Goal: Task Accomplishment & Management: Manage account settings

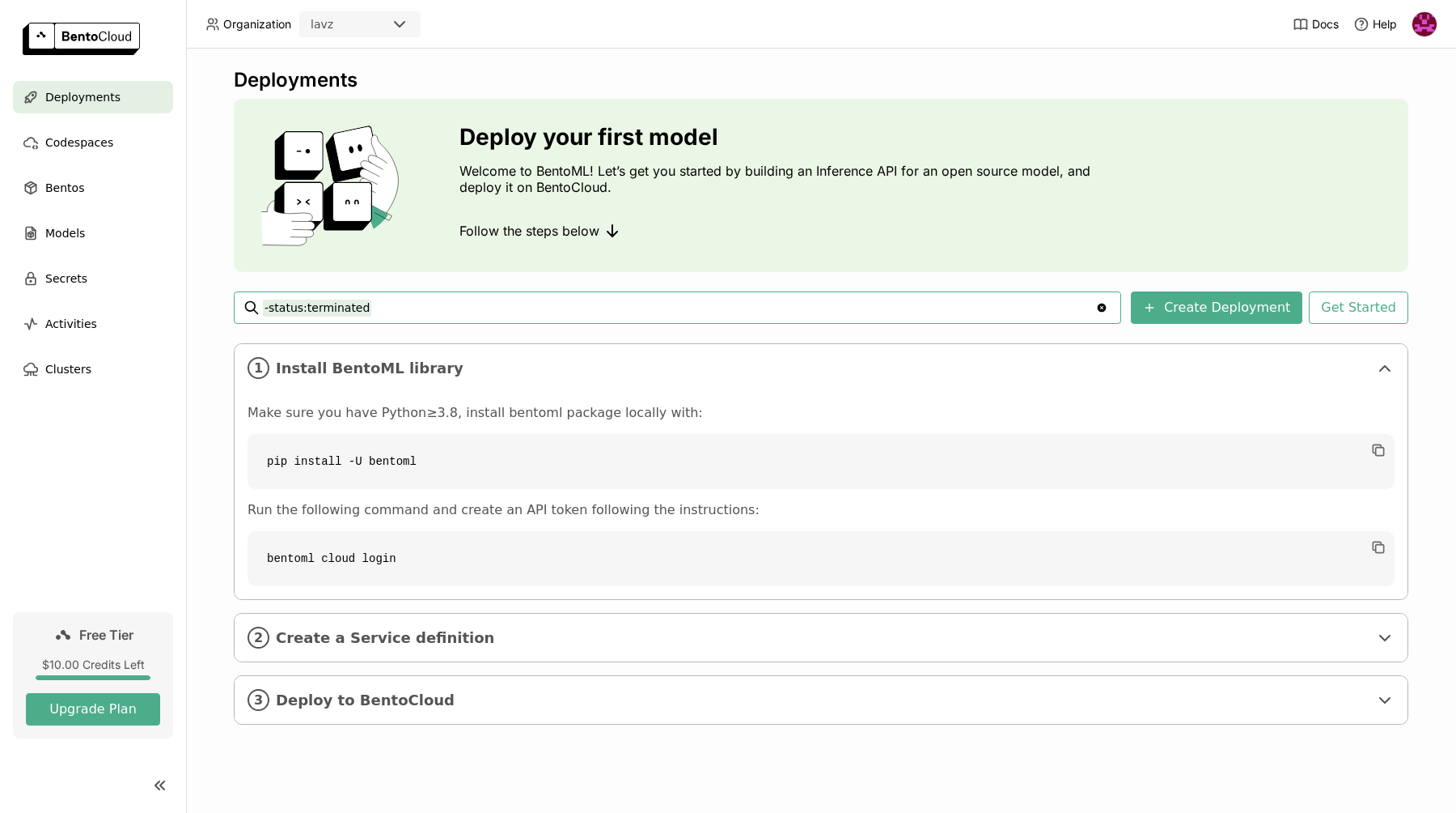
drag, startPoint x: 390, startPoint y: 306, endPoint x: 232, endPoint y: 306, distance: 158.0
click at [232, 306] on div "Deployments Deploy your first model Welcome to BentoML! Let’s get you started b…" at bounding box center [821, 430] width 1270 height 764
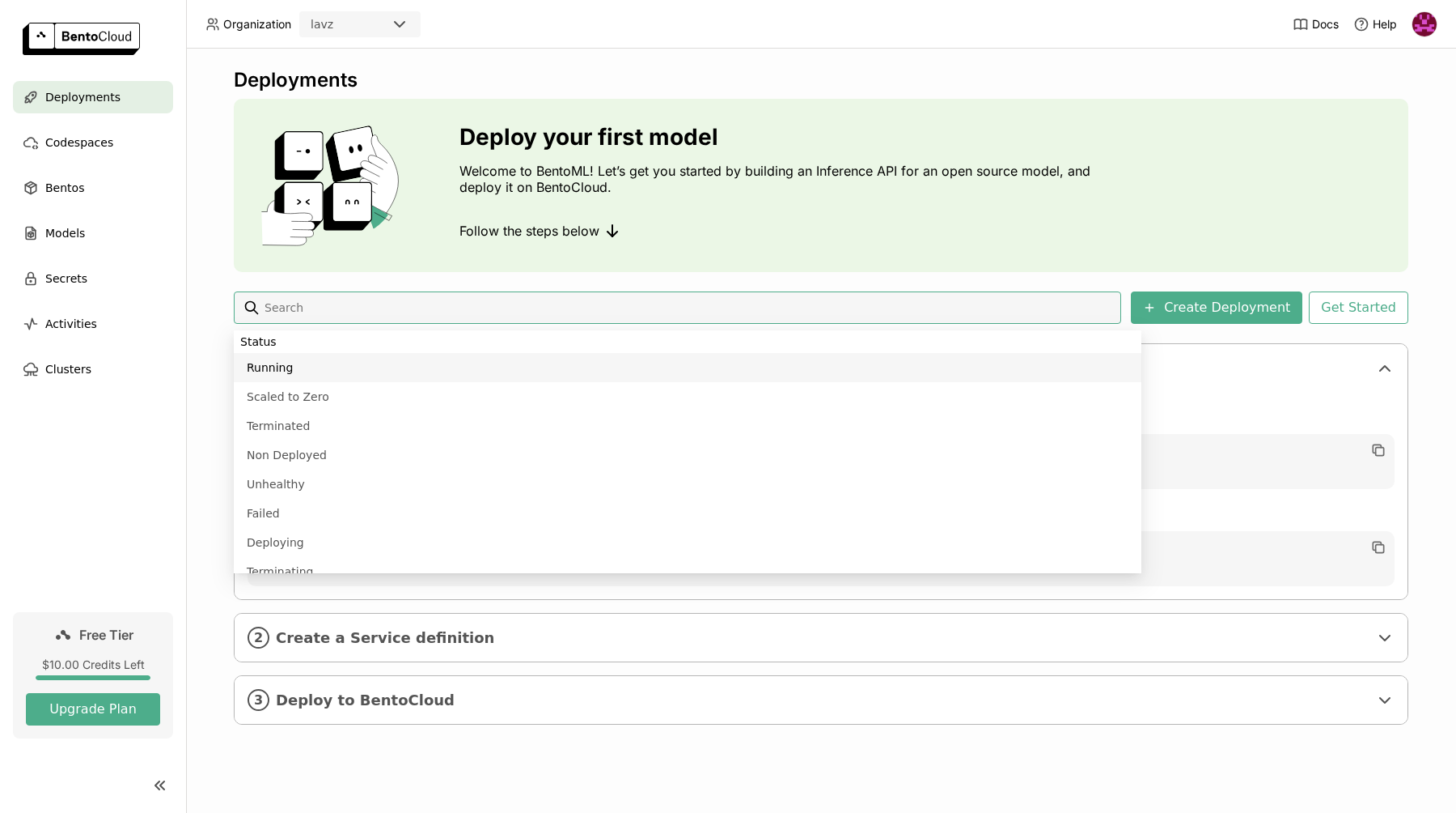
click at [218, 338] on div "Deployments Deploy your first model Welcome to BentoML! Let’s get you started b…" at bounding box center [821, 430] width 1270 height 764
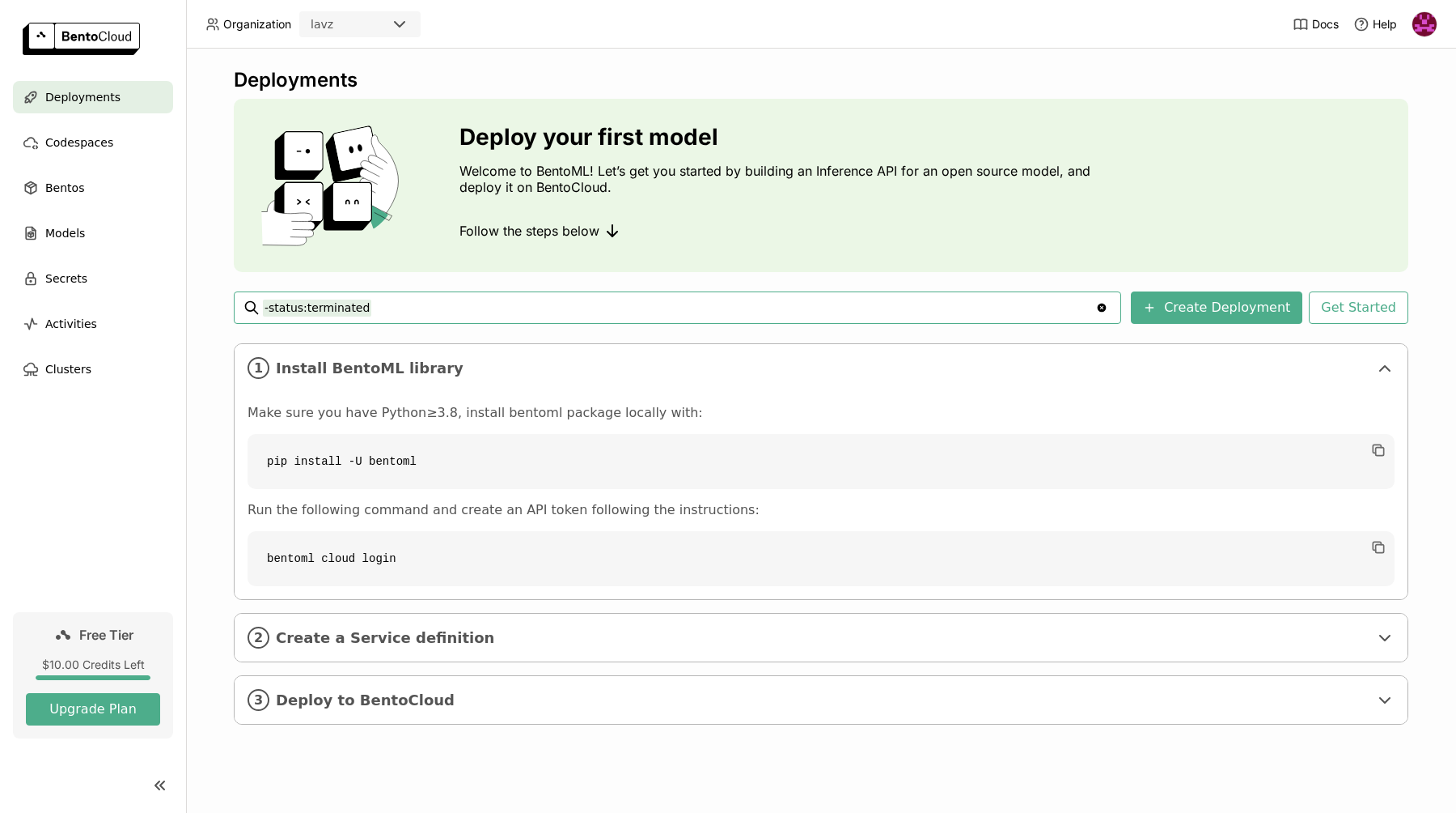
click at [474, 552] on code "bentoml cloud login" at bounding box center [821, 558] width 1147 height 55
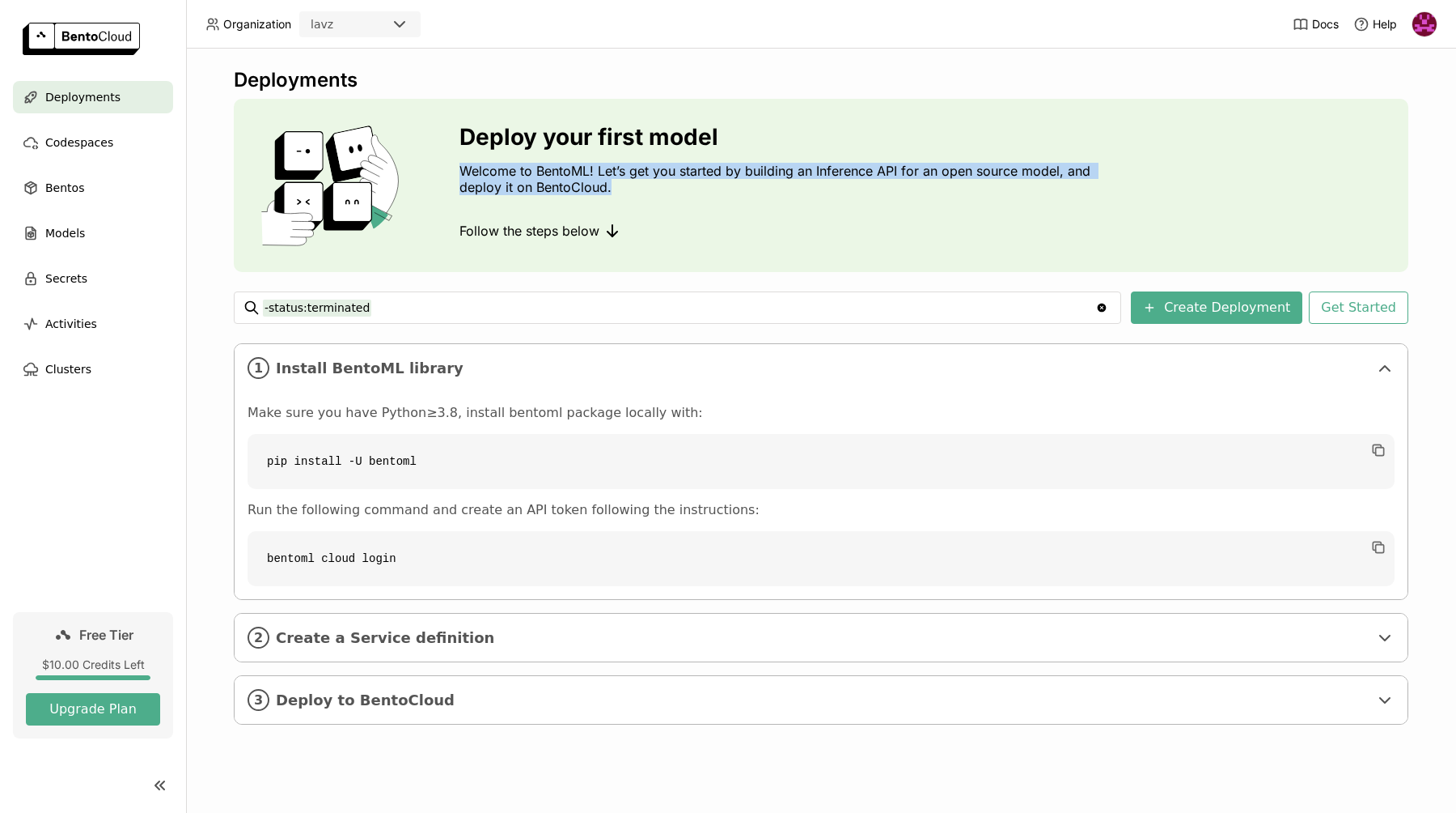
drag, startPoint x: 452, startPoint y: 169, endPoint x: 662, endPoint y: 183, distance: 210.5
click at [664, 183] on div "Deploy your first model Welcome to BentoML! Let’s get you started by building a…" at bounding box center [820, 185] width 1174 height 173
click at [707, 202] on div "Deploy your first model Welcome to BentoML! Let’s get you started by building a…" at bounding box center [778, 185] width 639 height 123
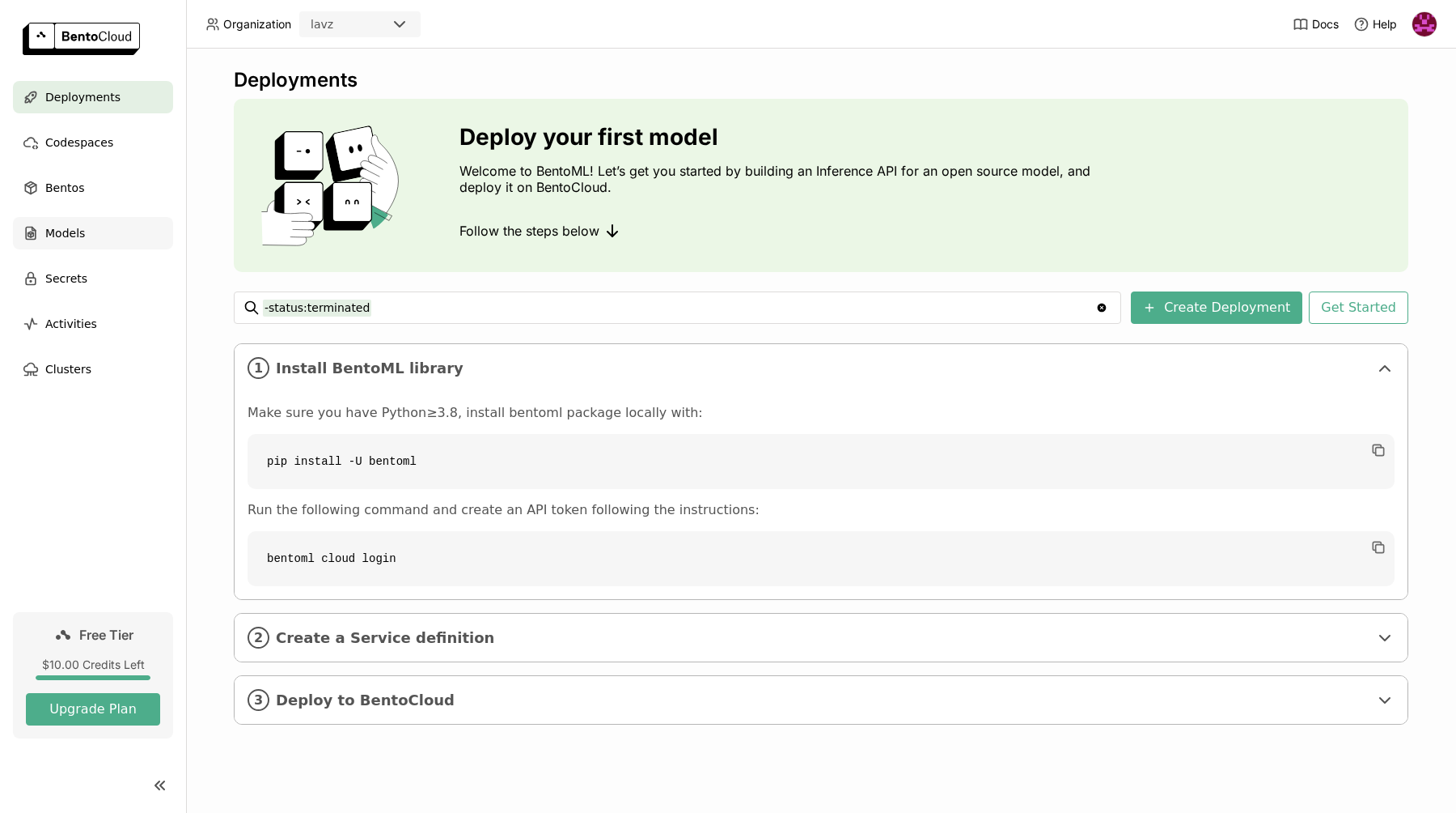
click at [65, 225] on span "Models" at bounding box center [65, 233] width 40 height 20
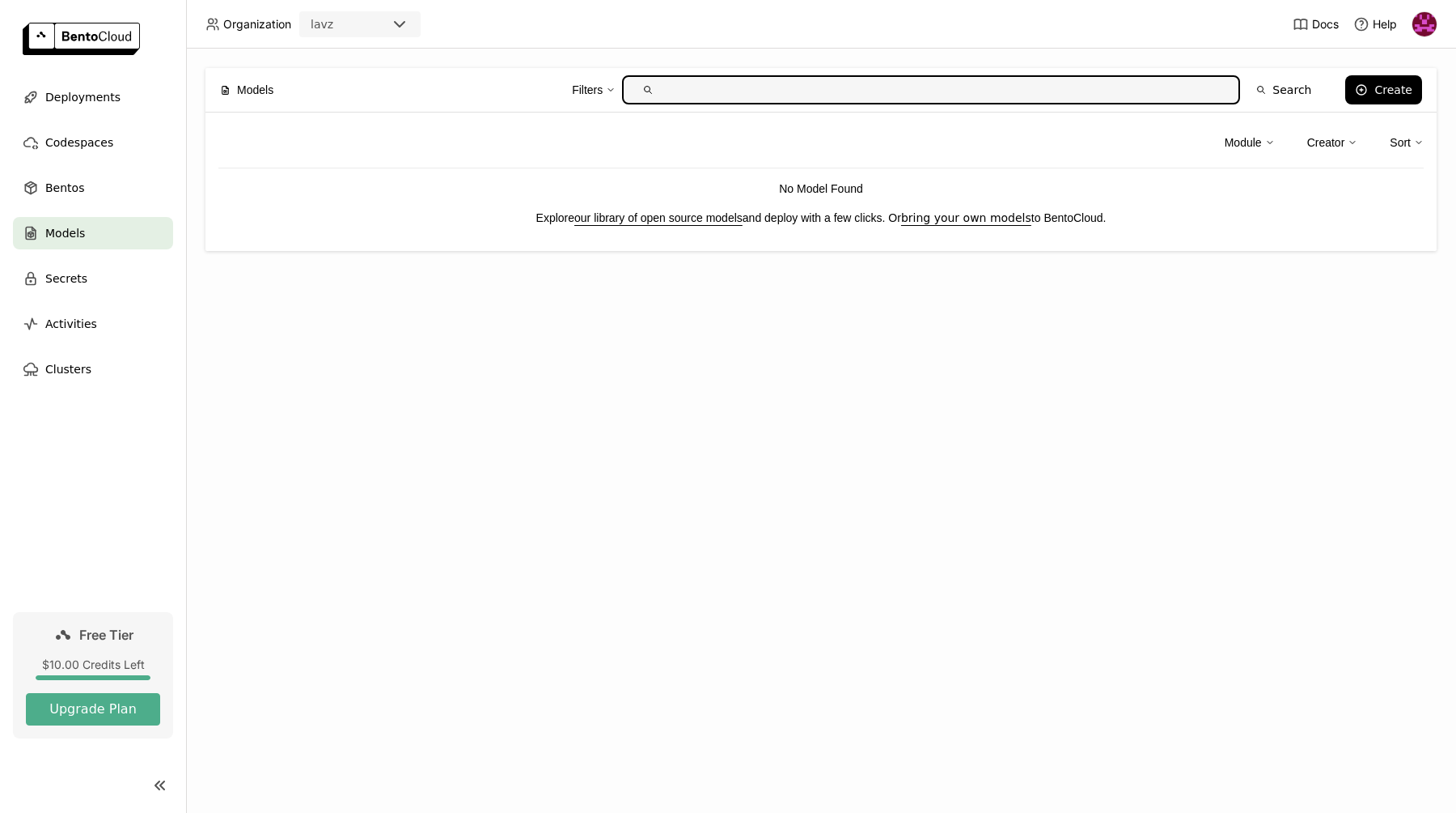
click at [636, 528] on div "Models Filters Search Create Module Creator Sort No Model Found Explore our lib…" at bounding box center [821, 430] width 1270 height 764
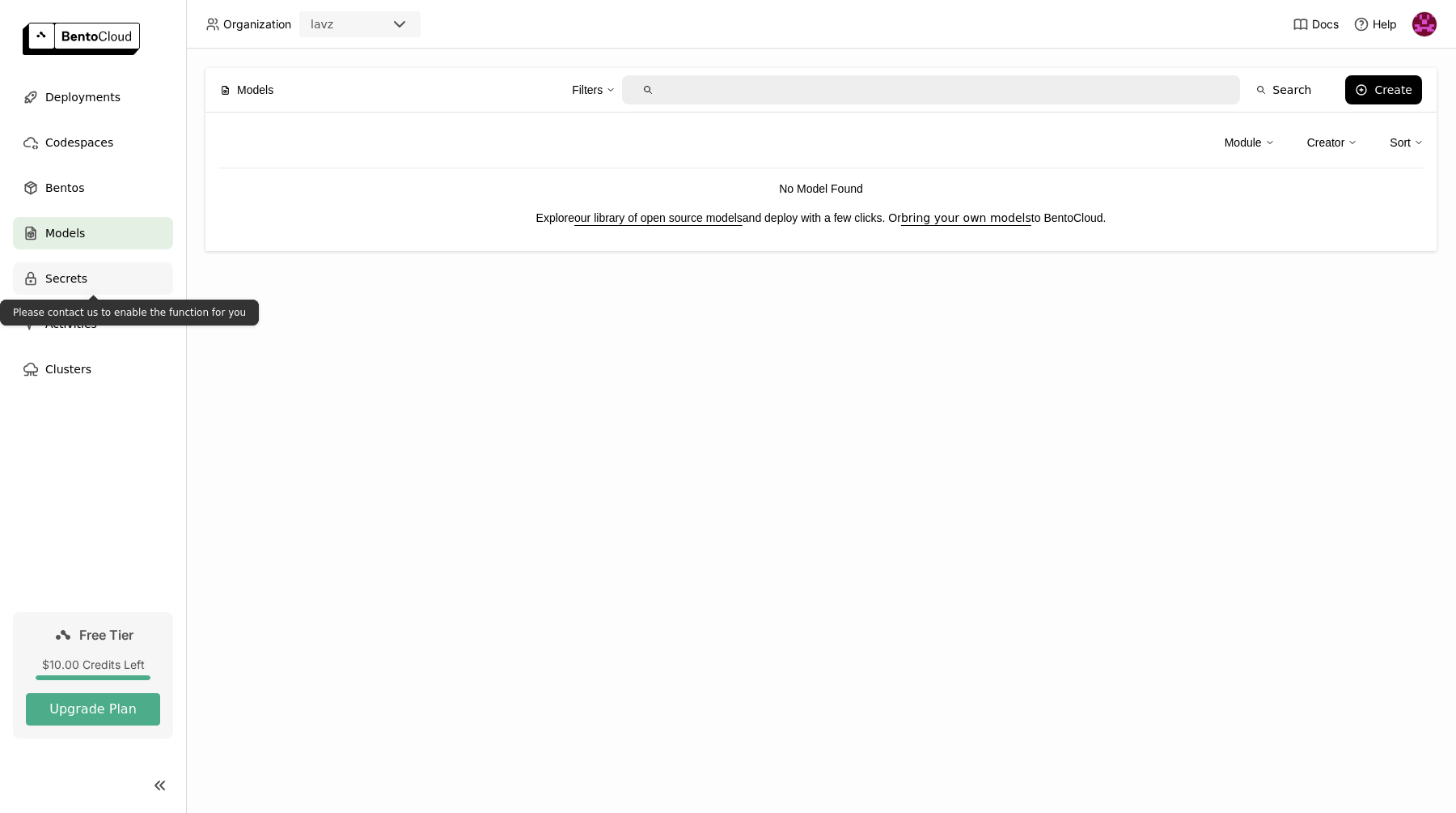
click at [60, 277] on span "Secrets" at bounding box center [66, 278] width 42 height 20
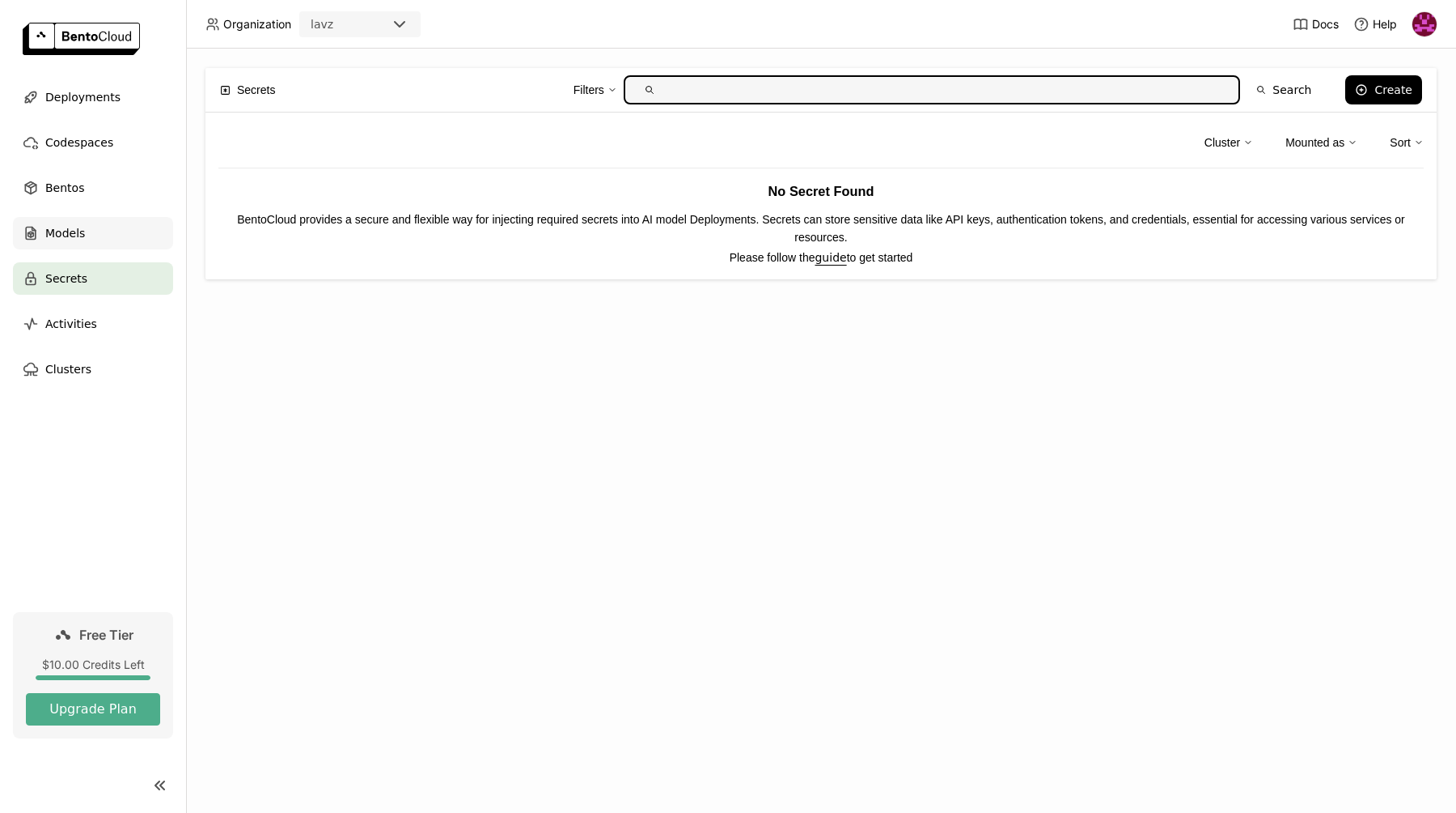
click at [60, 231] on span "Models" at bounding box center [65, 233] width 40 height 20
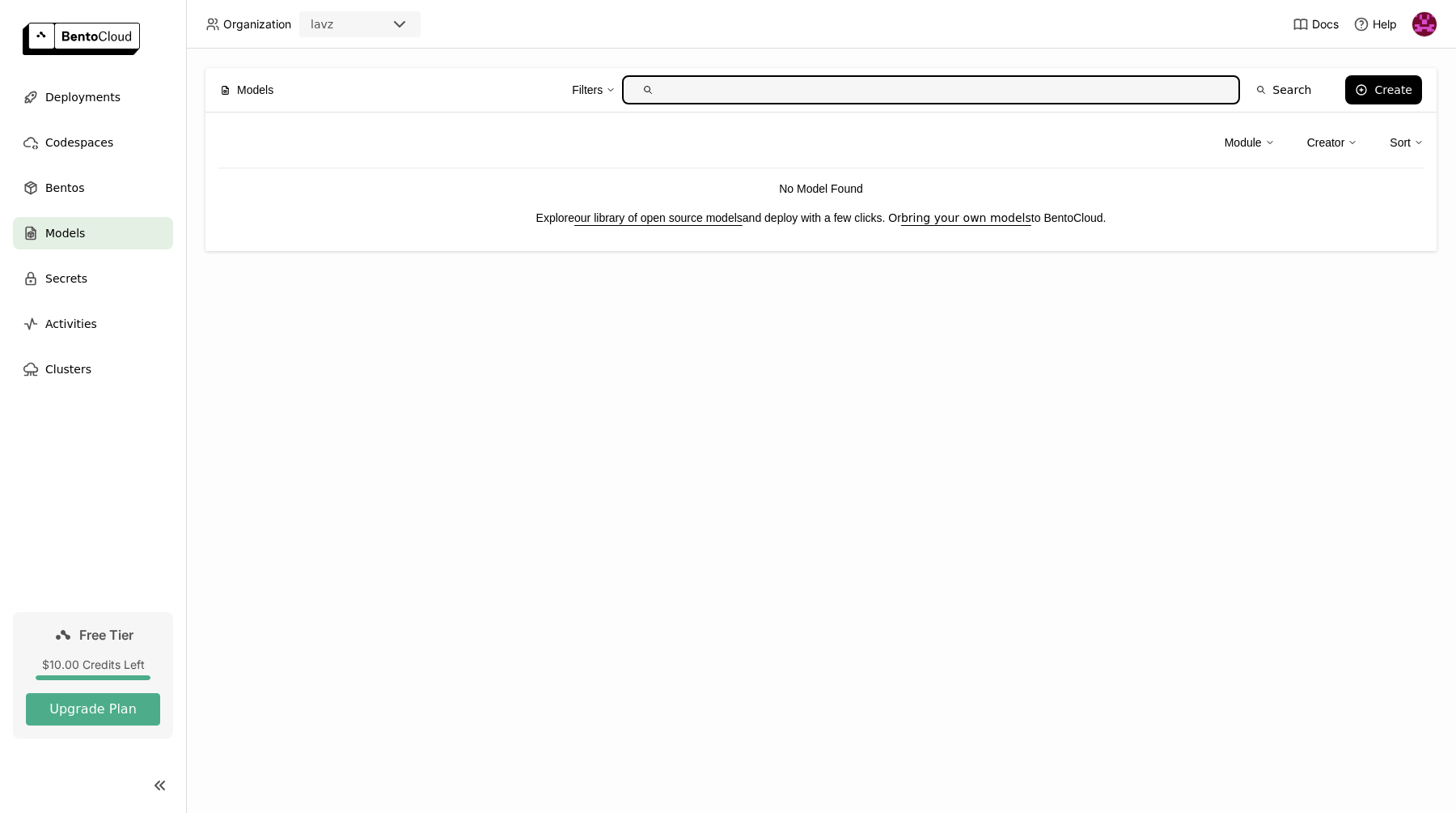
click at [655, 428] on div "Models Filters Search Create Module Creator Sort No Model Found Explore our lib…" at bounding box center [821, 430] width 1270 height 764
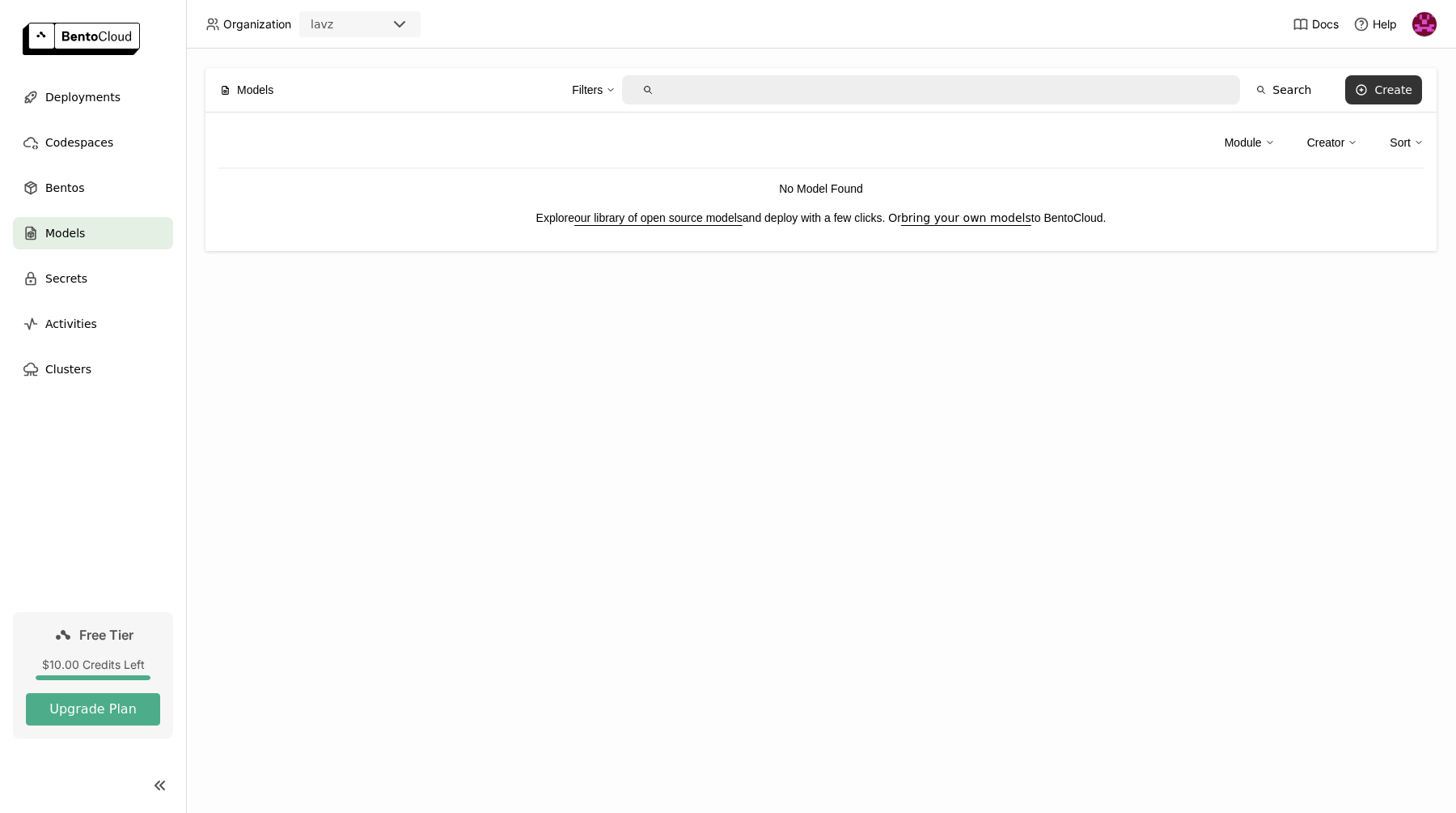
click at [1374, 92] on button "Create" at bounding box center [1383, 89] width 77 height 29
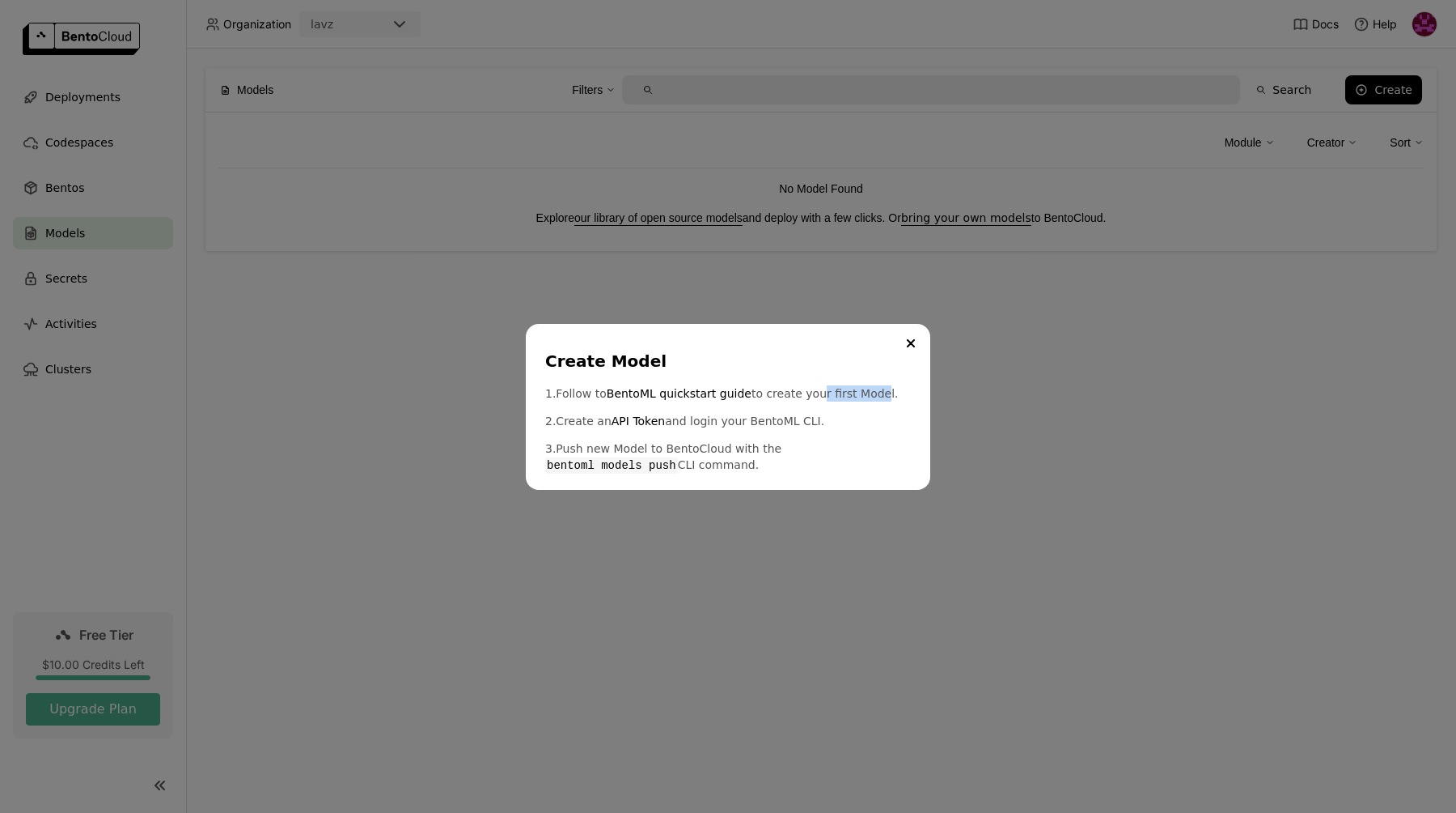
drag, startPoint x: 811, startPoint y: 394, endPoint x: 867, endPoint y: 394, distance: 56.0
click at [867, 394] on p "1. Follow to BentoML quickstart guide to create your first Model." at bounding box center [727, 393] width 365 height 16
click at [634, 417] on link "API Token" at bounding box center [638, 420] width 53 height 16
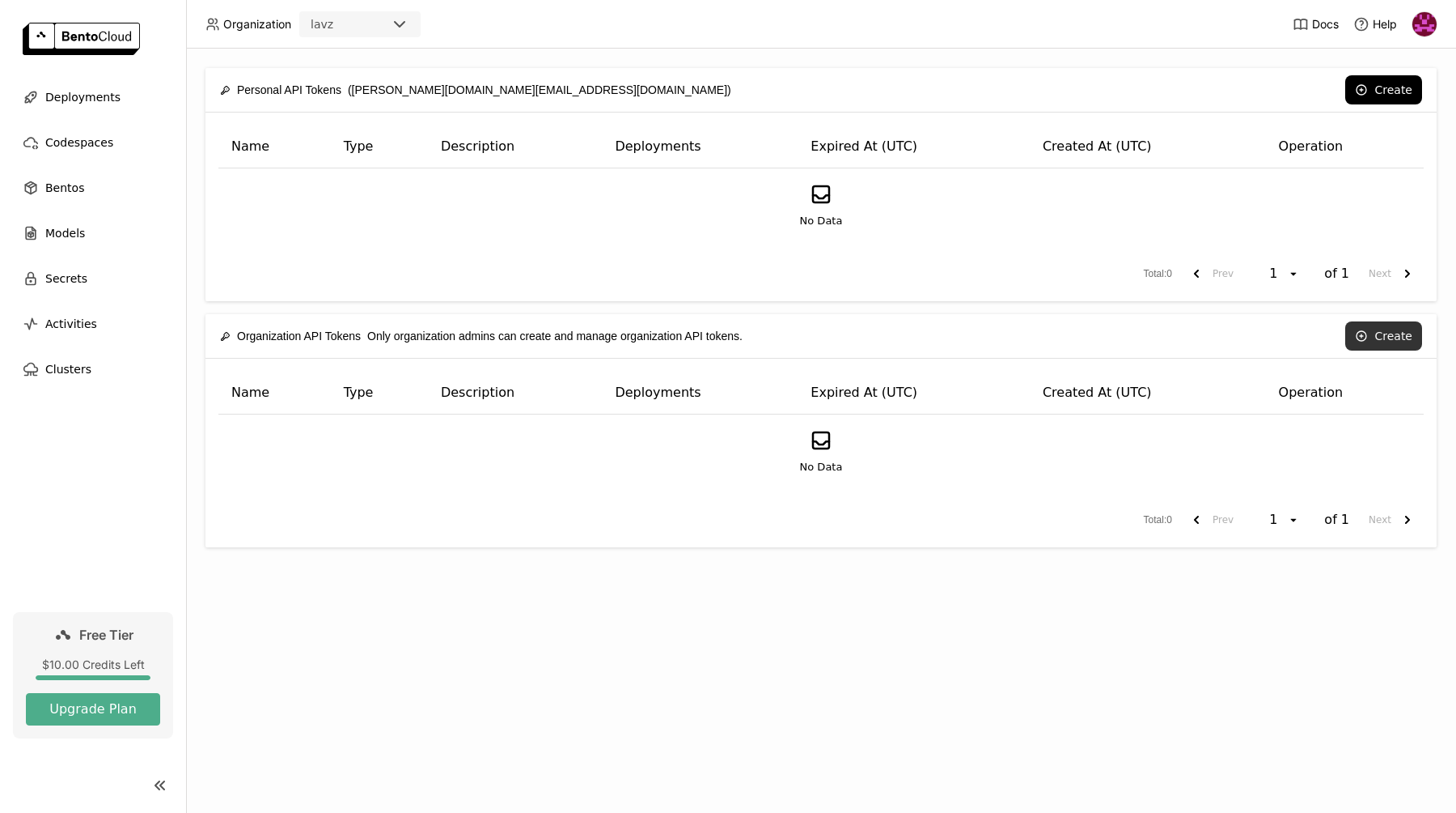
click at [1375, 339] on button "Create" at bounding box center [1383, 335] width 77 height 29
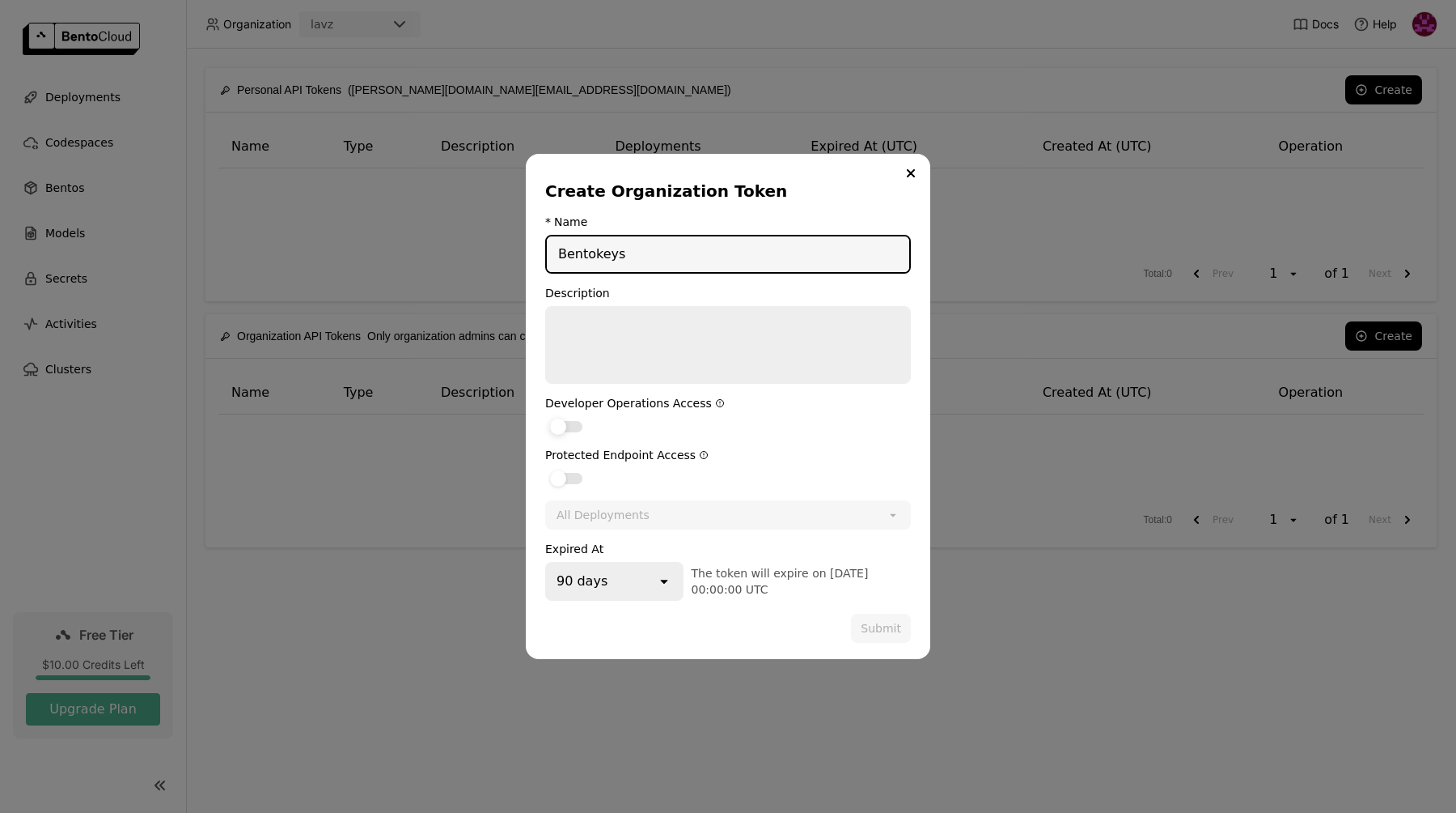
type input "Bentokeys"
click at [570, 425] on div "dialog" at bounding box center [566, 426] width 33 height 11
click at [545, 416] on input "dialog" at bounding box center [545, 416] width 0 height 0
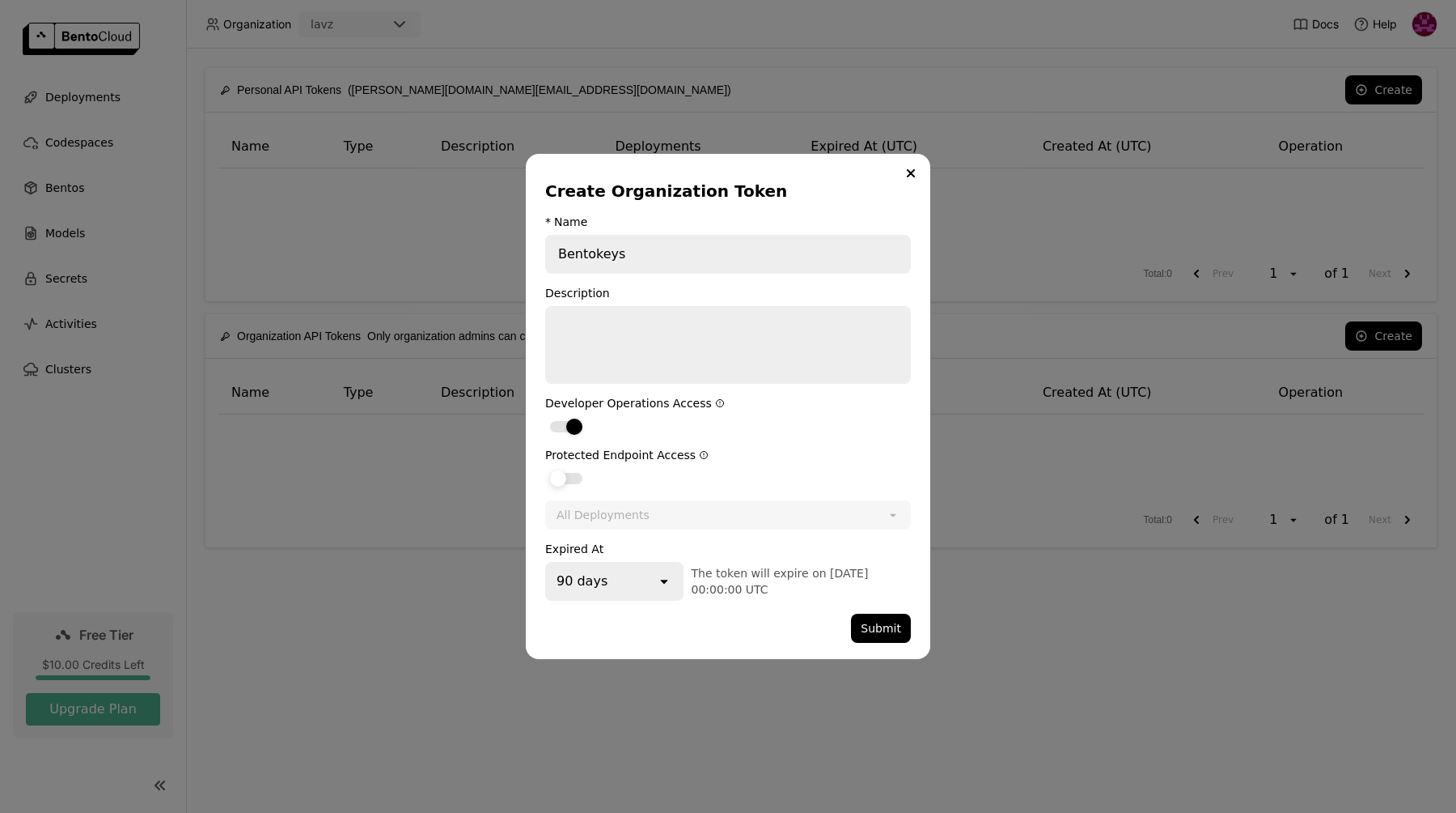
click at [573, 473] on div "dialog" at bounding box center [566, 478] width 33 height 11
click at [545, 468] on input "dialog" at bounding box center [545, 468] width 0 height 0
click at [601, 508] on div "All Deployments" at bounding box center [603, 514] width 93 height 16
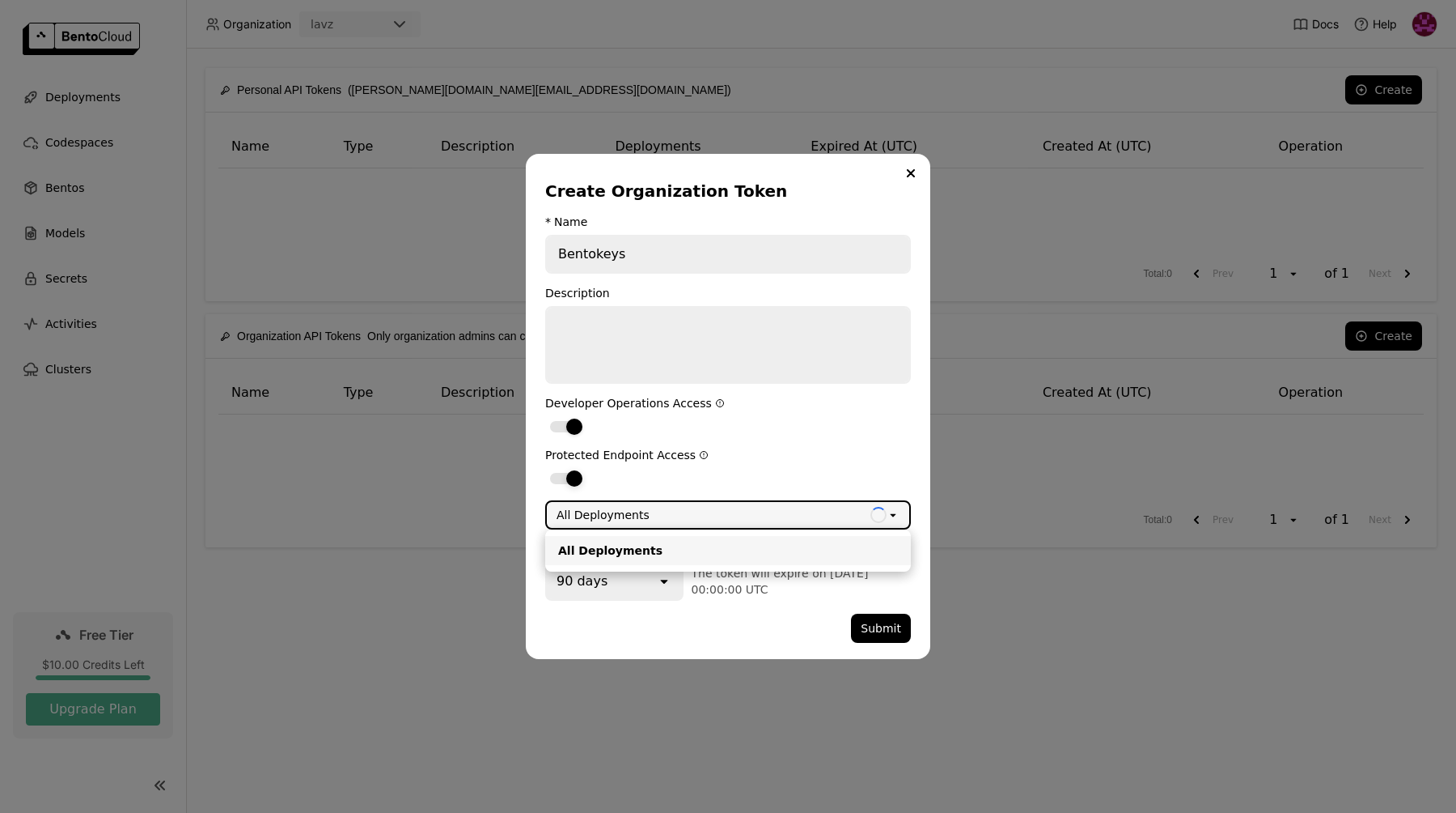
click at [695, 476] on label "dialog" at bounding box center [727, 477] width 365 height 20
click at [545, 468] on input "dialog" at bounding box center [545, 468] width 0 height 0
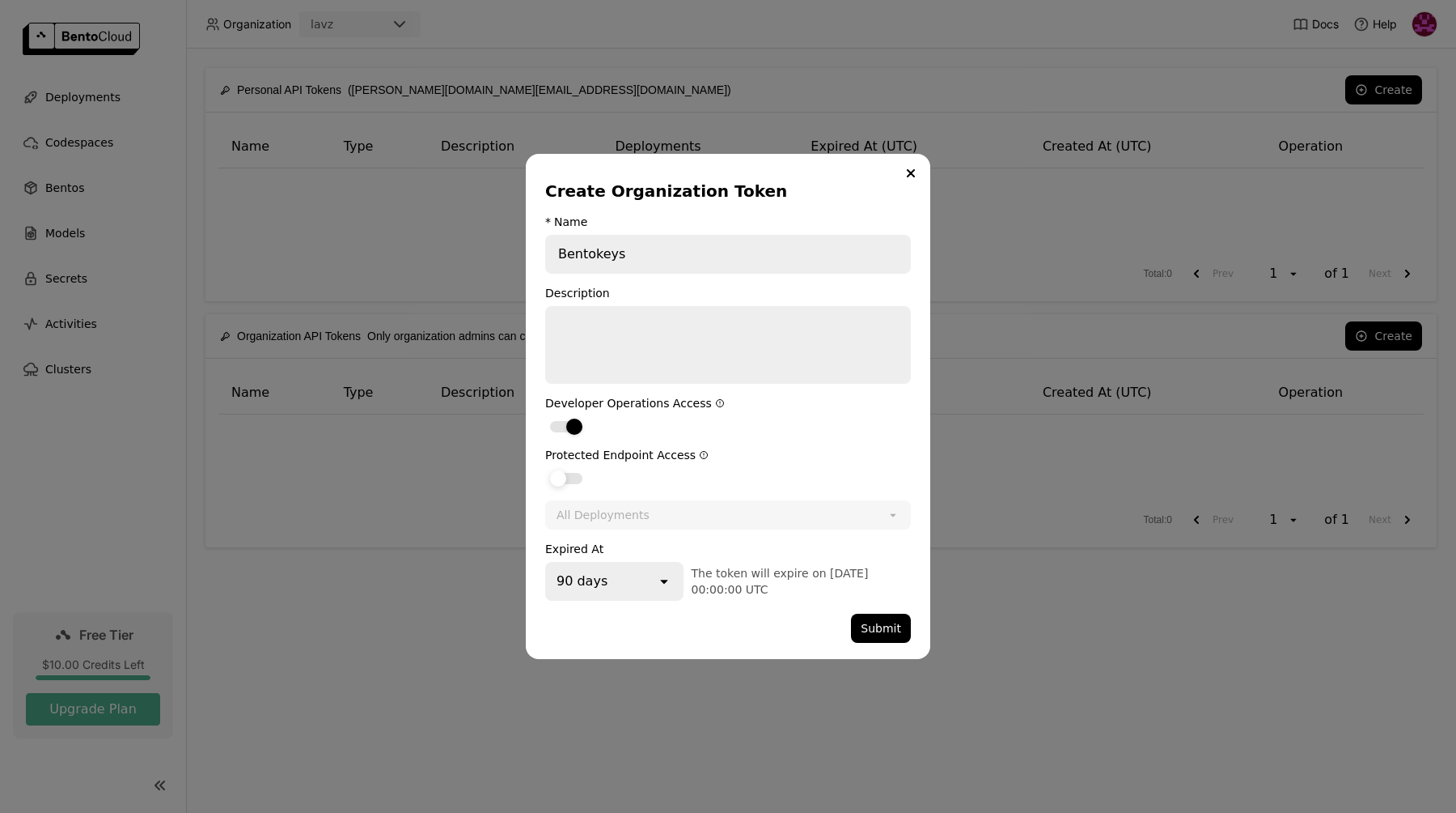
click at [576, 477] on div "dialog" at bounding box center [566, 478] width 33 height 11
click at [545, 468] on input "dialog" at bounding box center [545, 468] width 0 height 0
